Goal: Obtain resource: Download file/media

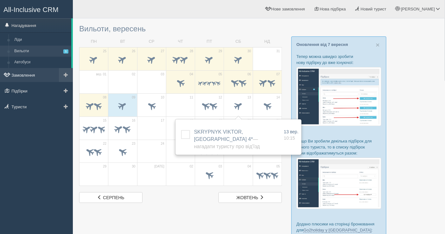
drag, startPoint x: 0, startPoint y: 0, endPoint x: 18, endPoint y: 78, distance: 79.5
click at [18, 78] on link "Замовлення" at bounding box center [36, 75] width 73 height 14
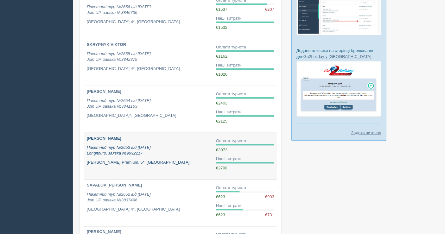
scroll to position [246, 0]
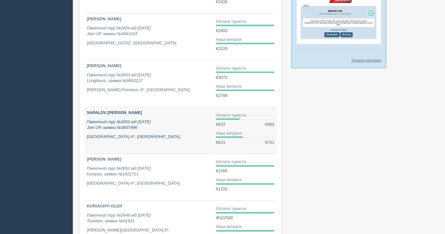
click at [178, 127] on p "Пакетний тур №2652 від [DATE] Join UP, заявка №3837496" at bounding box center [149, 125] width 124 height 12
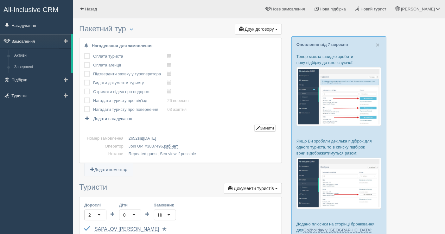
click at [28, 42] on link "Замовлення" at bounding box center [35, 41] width 71 height 14
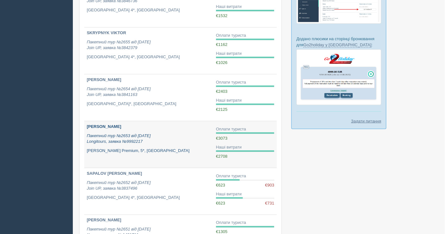
scroll to position [211, 0]
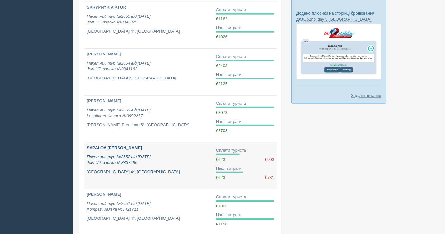
click at [184, 165] on div "SAPALOV [PERSON_NAME] Пакетний тур №2652 від [DATE] Join UP, заявка №3837496 [G…" at bounding box center [149, 160] width 124 height 30
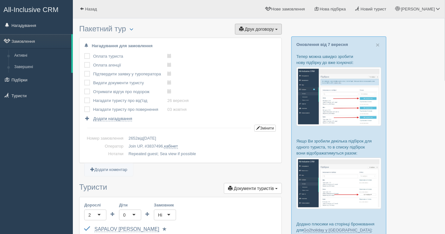
click at [258, 28] on span "Друк договору" at bounding box center [259, 29] width 29 height 5
click at [240, 40] on link "Join UP" at bounding box center [239, 40] width 86 height 10
drag, startPoint x: 34, startPoint y: 42, endPoint x: 33, endPoint y: 34, distance: 8.6
click at [34, 42] on link "Замовлення" at bounding box center [35, 41] width 71 height 14
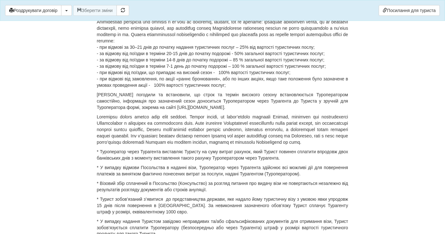
scroll to position [2531, 0]
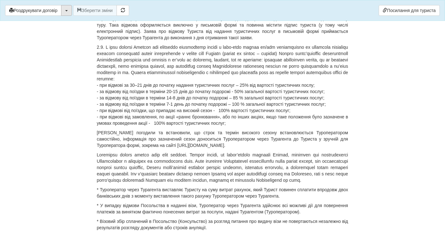
click at [68, 14] on button "button" at bounding box center [66, 10] width 11 height 11
click at [78, 23] on link "Скачати PDF" at bounding box center [86, 23] width 50 height 10
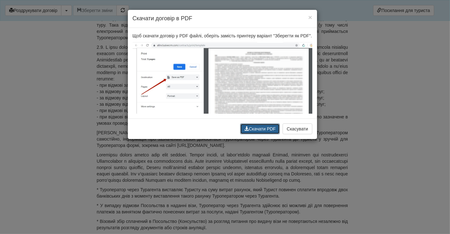
click at [263, 131] on button "Скачати PDF" at bounding box center [260, 128] width 40 height 11
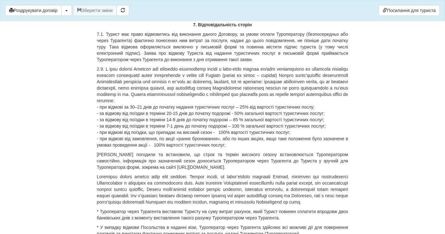
scroll to position [2496, 0]
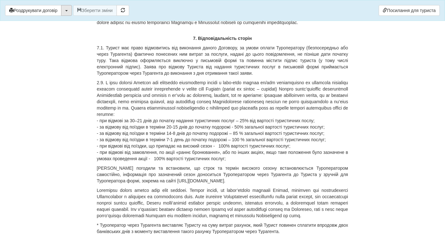
click at [66, 11] on button "button" at bounding box center [66, 10] width 11 height 11
click at [81, 26] on link "Скачати PDF" at bounding box center [86, 23] width 50 height 10
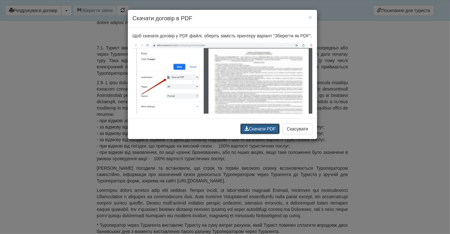
click at [269, 131] on button "Скачати PDF" at bounding box center [260, 128] width 40 height 11
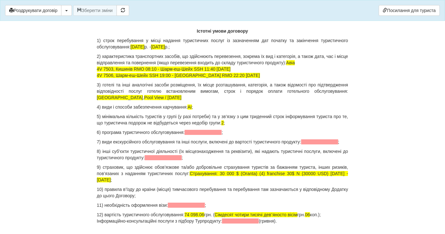
scroll to position [668, 0]
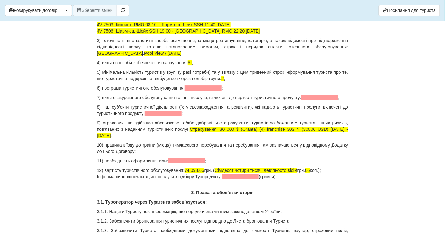
click at [65, 10] on button "button" at bounding box center [66, 10] width 11 height 11
click at [78, 23] on link "Скачати PDF" at bounding box center [86, 23] width 50 height 10
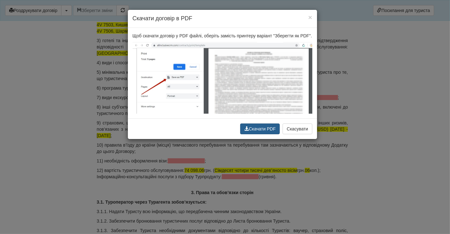
click at [265, 127] on button "Скачати PDF" at bounding box center [260, 128] width 40 height 11
